Goal: Task Accomplishment & Management: Use online tool/utility

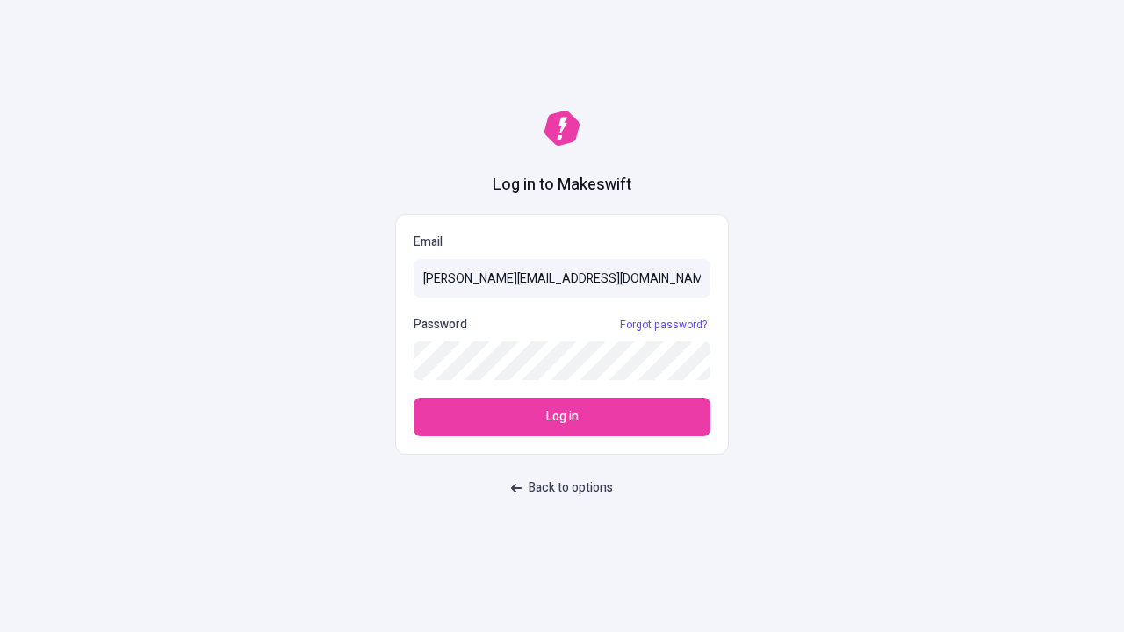
type input "sasha+test-ui@makeswift.com"
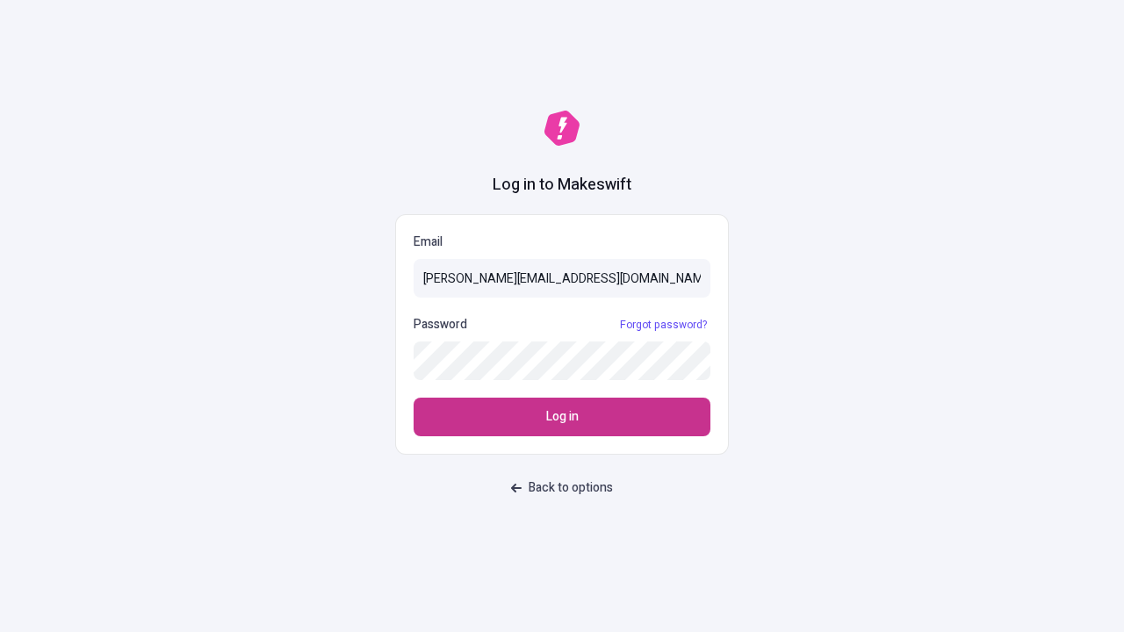
click at [562, 417] on span "Log in" at bounding box center [562, 417] width 32 height 19
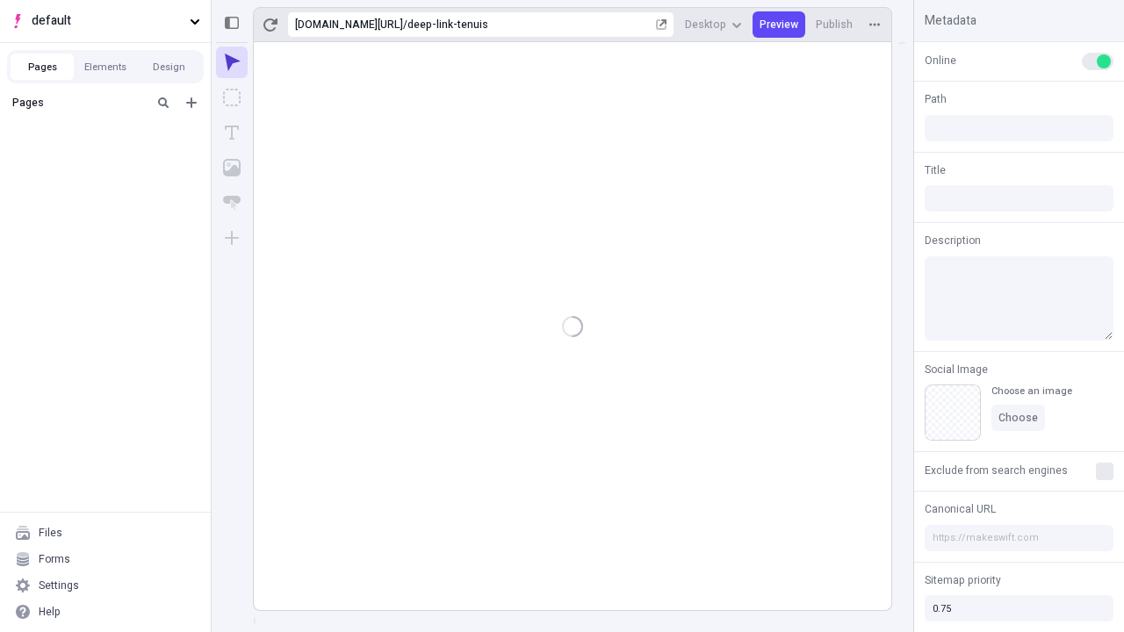
type input "/deep-link-tenuis"
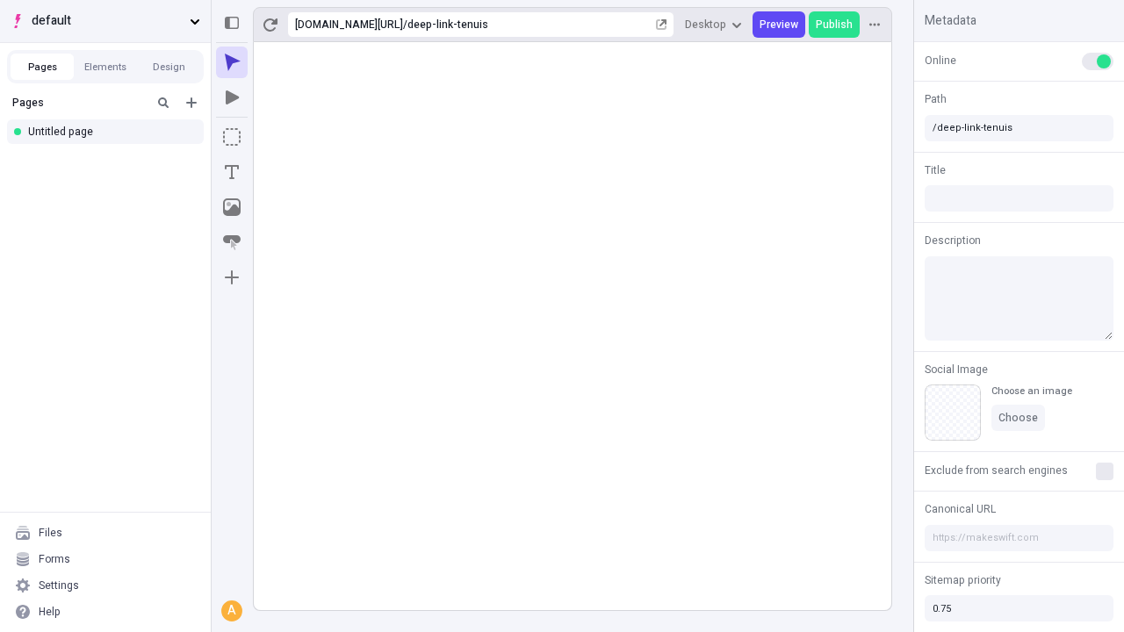
click at [105, 21] on span "default" at bounding box center [107, 20] width 151 height 19
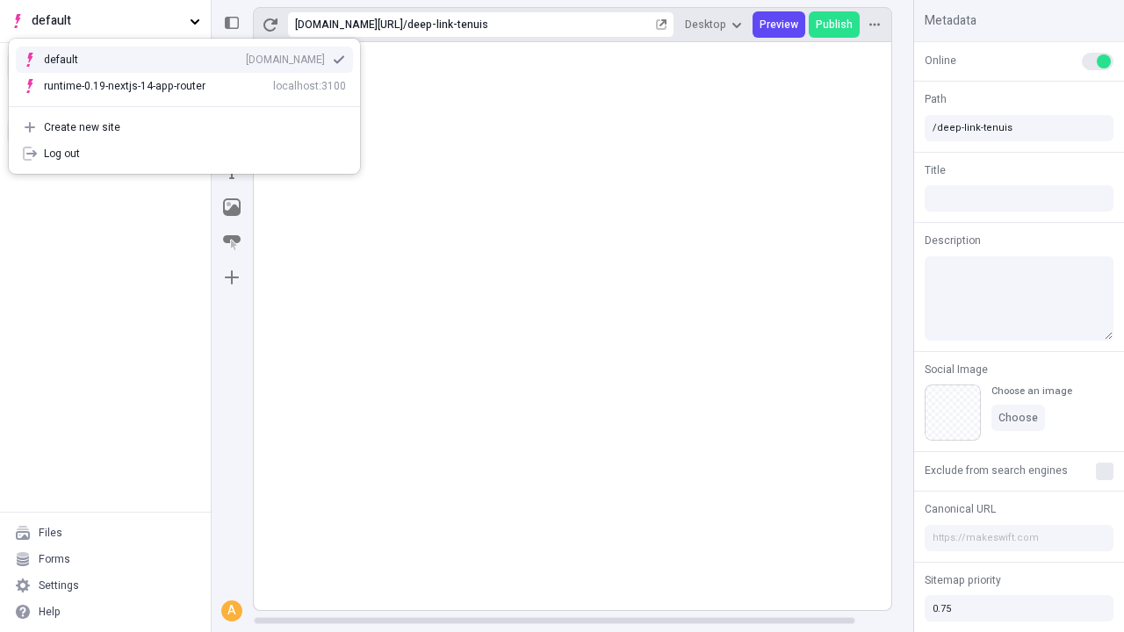
click at [184, 127] on div "Create new site" at bounding box center [195, 127] width 302 height 14
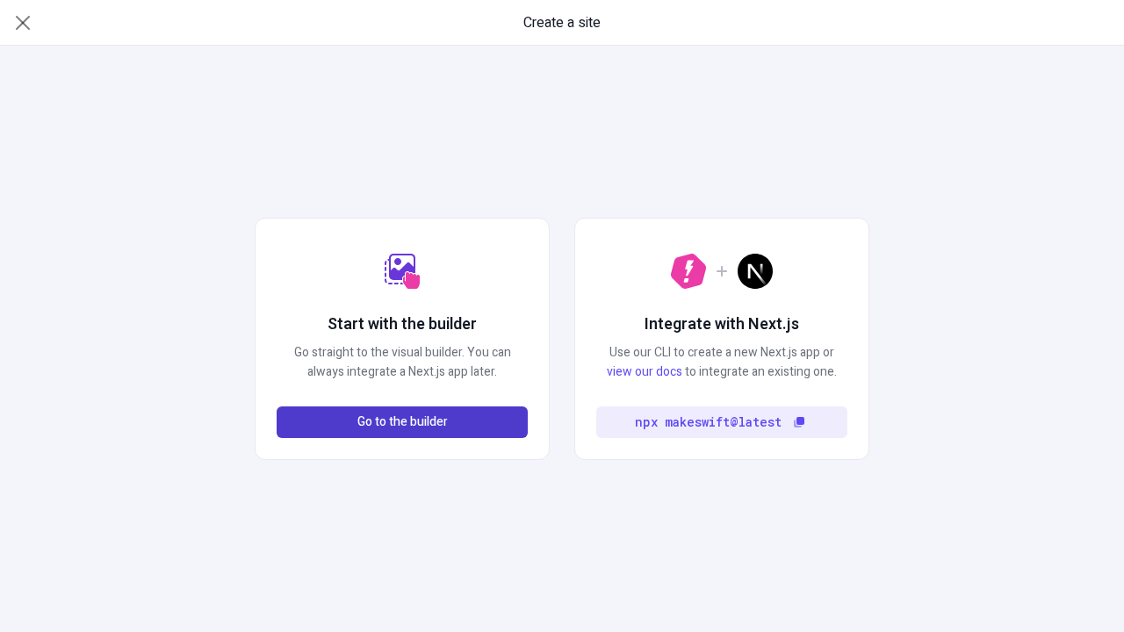
click at [402, 422] on span "Go to the builder" at bounding box center [402, 422] width 90 height 19
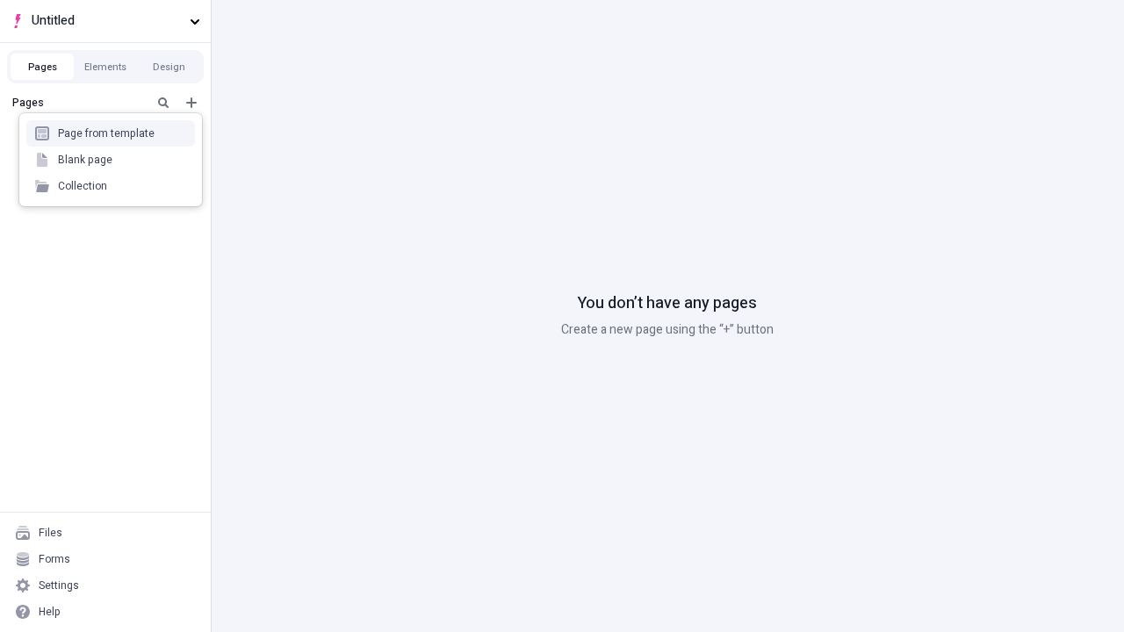
click at [111, 160] on div "Blank page" at bounding box center [110, 160] width 169 height 26
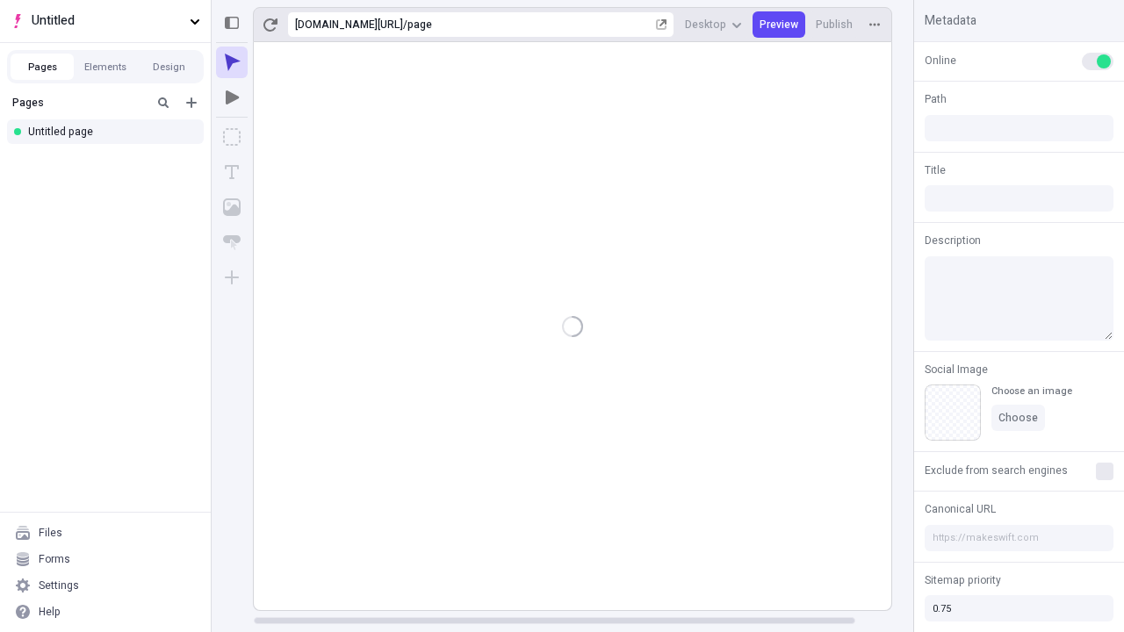
type input "/page"
click at [835, 25] on span "Publish" at bounding box center [834, 25] width 37 height 14
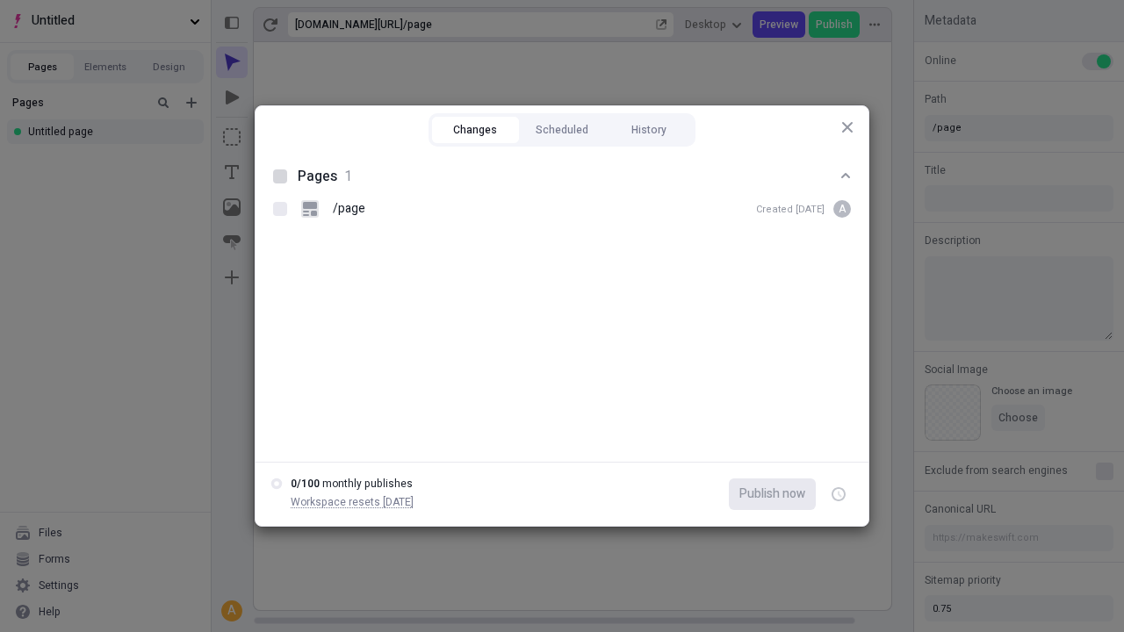
click at [475, 130] on button "Changes" at bounding box center [475, 130] width 87 height 26
click at [280, 177] on div at bounding box center [280, 177] width 14 height 14
checkbox input "true"
click at [839, 495] on icon "button" at bounding box center [840, 495] width 4 height 6
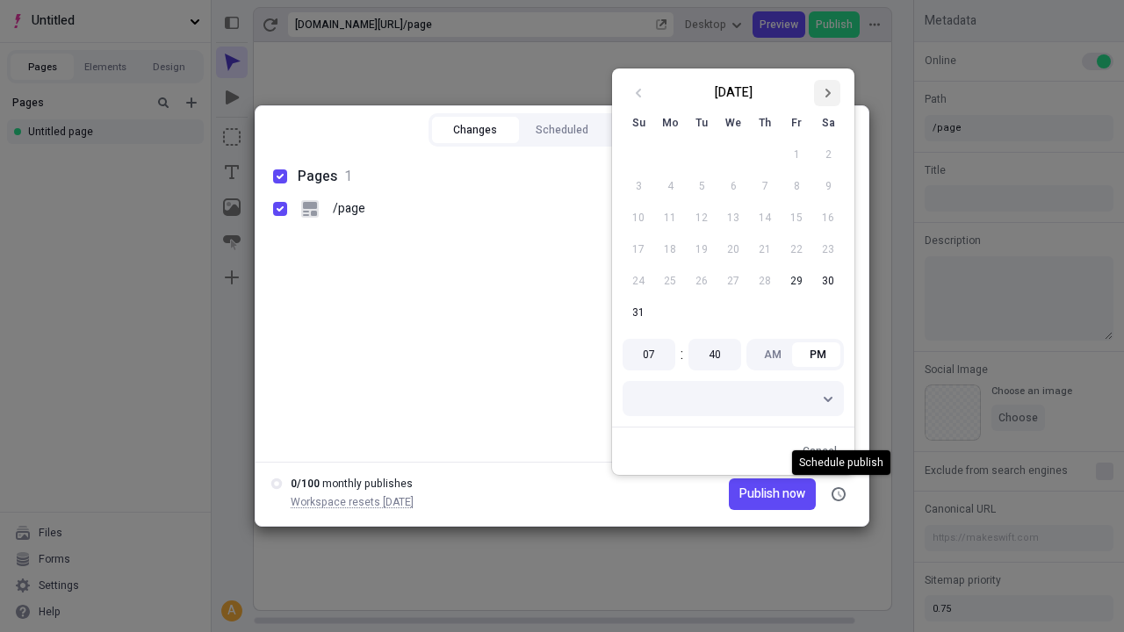
click at [827, 93] on icon "Go to next month" at bounding box center [827, 93] width 11 height 11
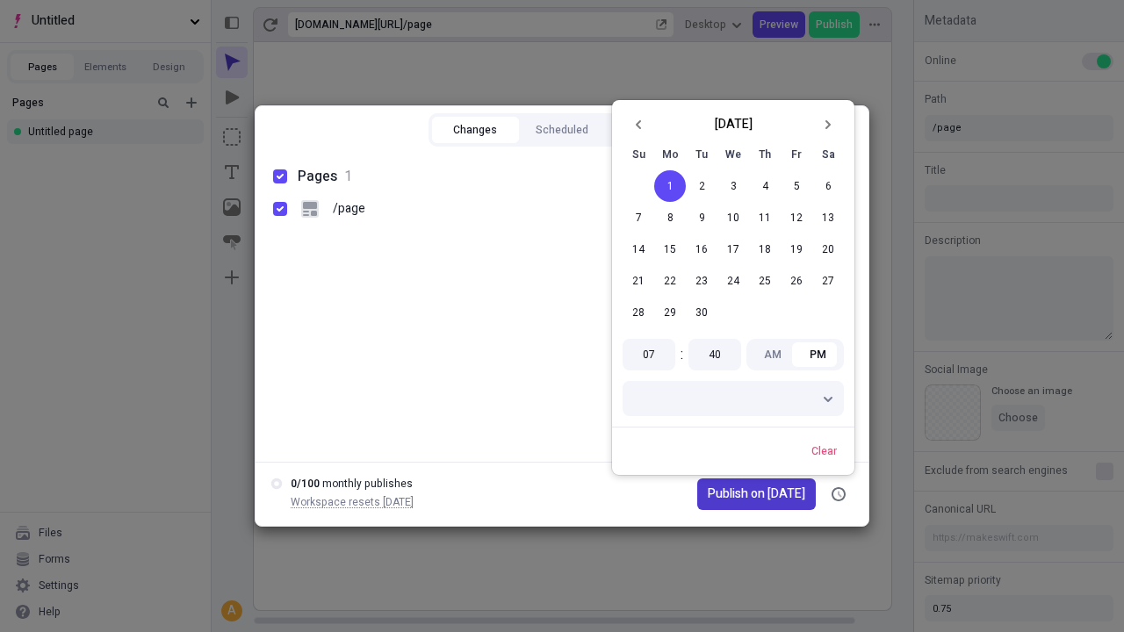
click at [748, 495] on span "Publish on [DATE]" at bounding box center [756, 494] width 97 height 19
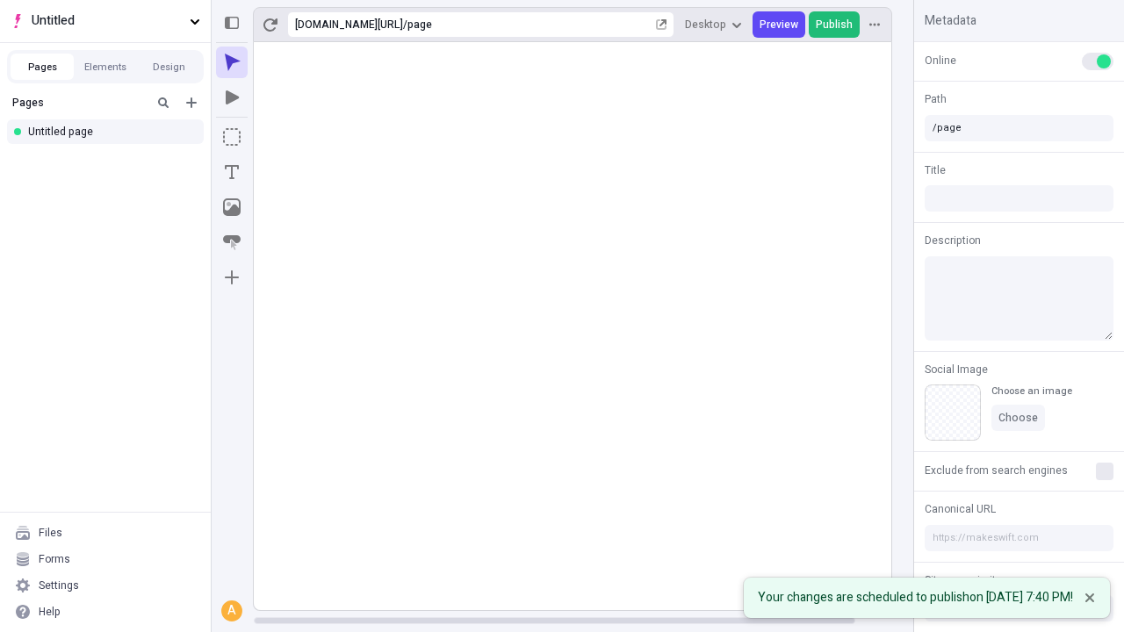
click at [835, 25] on span "Publish" at bounding box center [834, 25] width 37 height 14
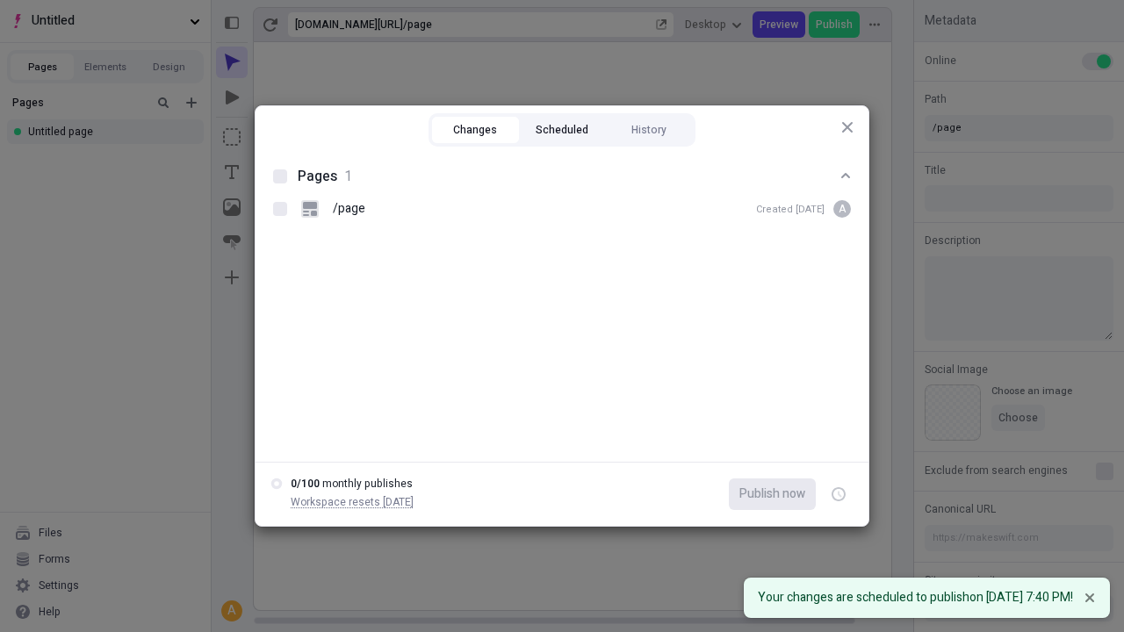
click at [562, 130] on button "Scheduled" at bounding box center [562, 130] width 87 height 26
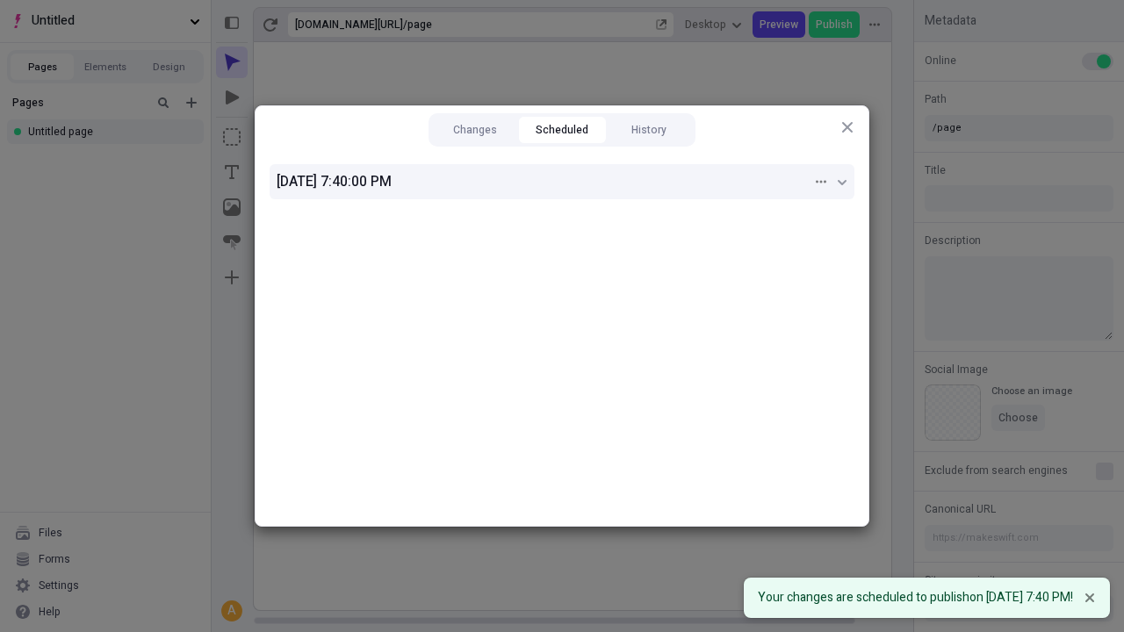
click at [562, 182] on div "[DATE] 7:40:00 PM" at bounding box center [545, 181] width 536 height 21
